Goal: Task Accomplishment & Management: Use online tool/utility

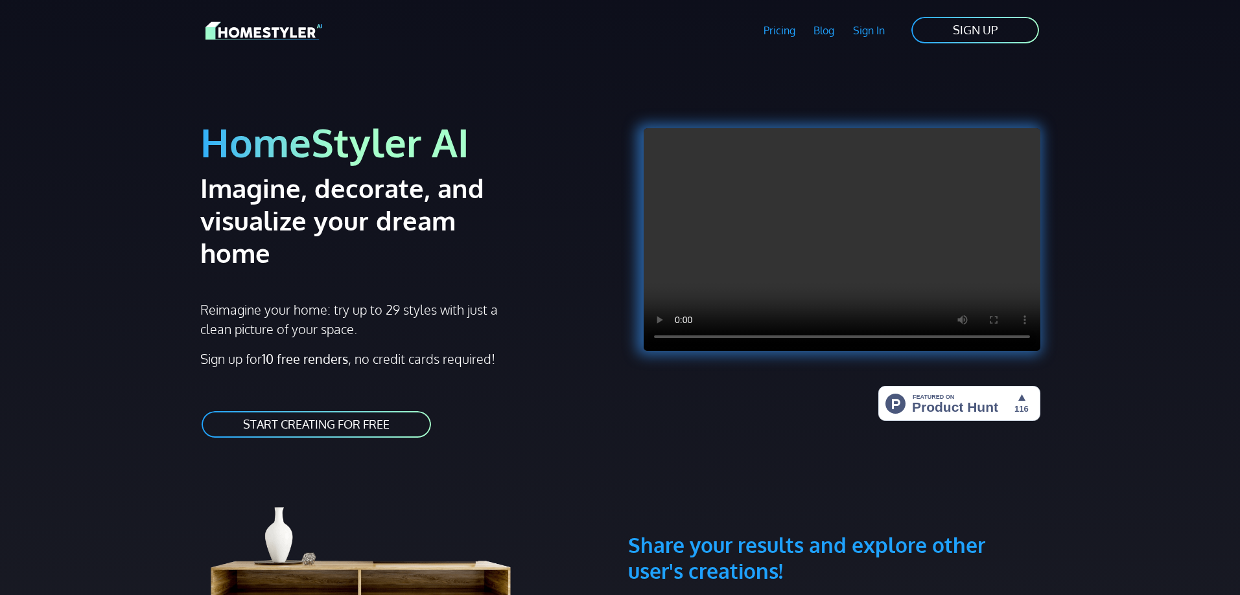
click at [343, 410] on link "START CREATING FOR FREE" at bounding box center [316, 424] width 232 height 29
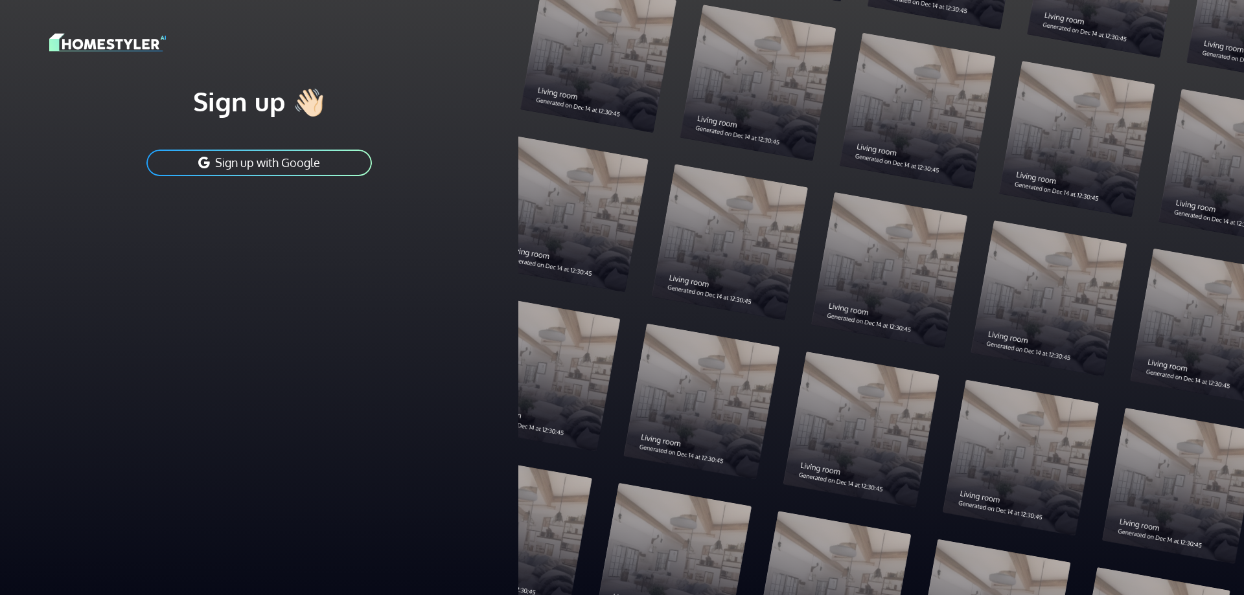
click at [314, 160] on button "Sign up with Google" at bounding box center [259, 162] width 228 height 29
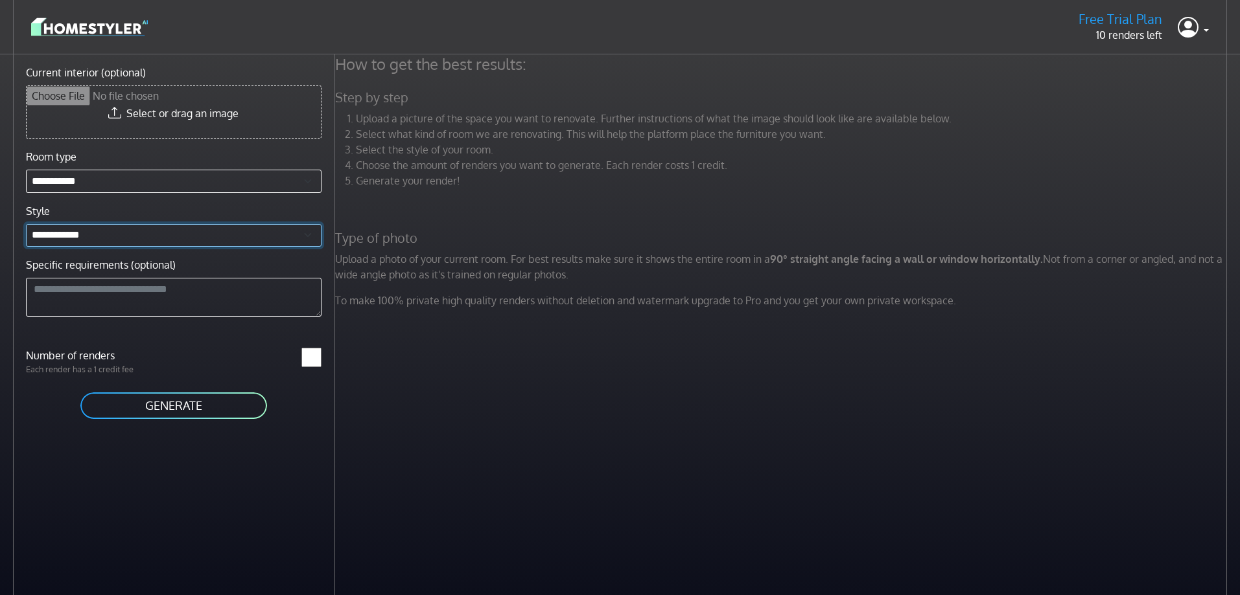
click at [88, 235] on select "**********" at bounding box center [173, 235] width 295 height 23
click at [122, 238] on select "**********" at bounding box center [173, 235] width 295 height 23
